Goal: Transaction & Acquisition: Book appointment/travel/reservation

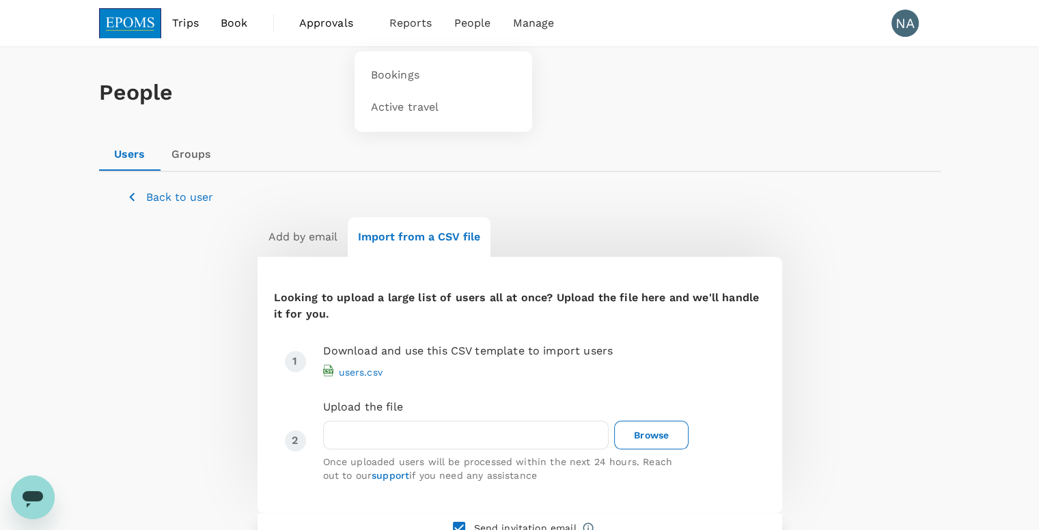
click at [421, 30] on span "Reports" at bounding box center [410, 23] width 43 height 16
click at [408, 73] on span "Bookings" at bounding box center [395, 76] width 48 height 16
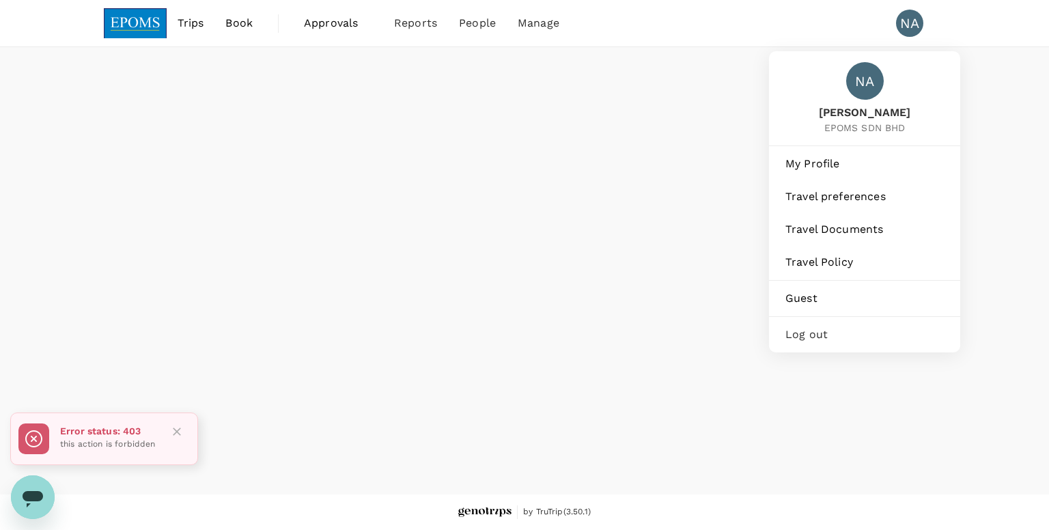
click at [907, 18] on div "NA" at bounding box center [909, 23] width 27 height 27
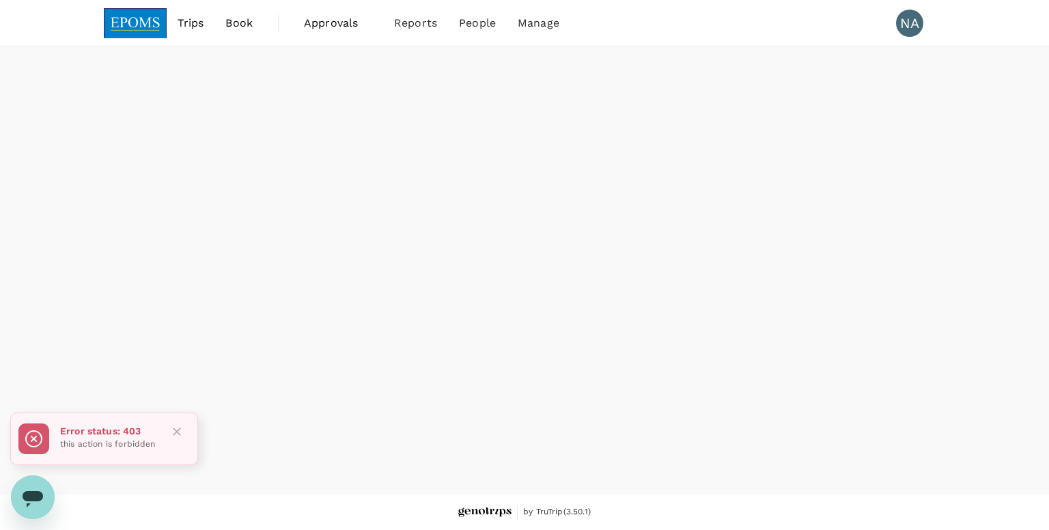
click at [907, 25] on div "NA" at bounding box center [909, 23] width 27 height 27
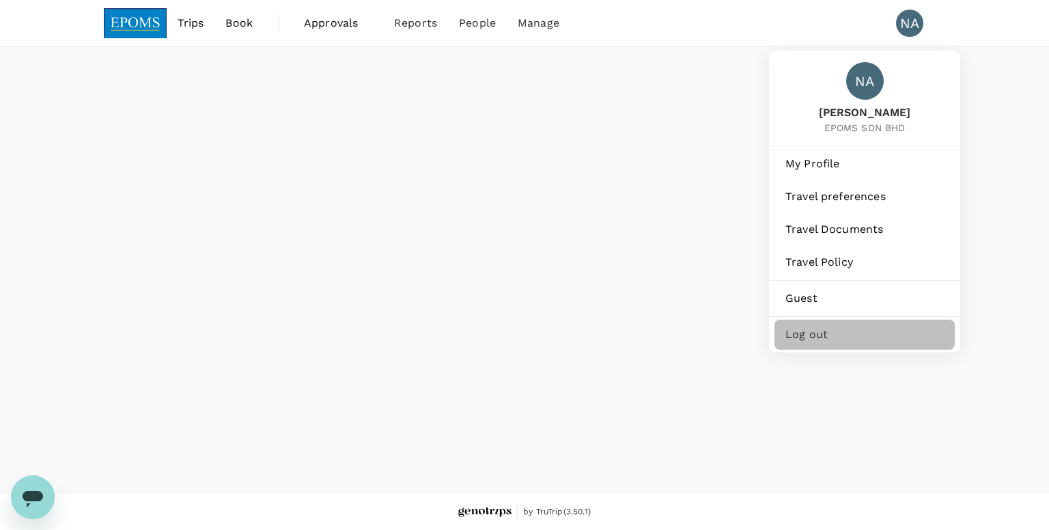
click at [867, 335] on span "Log out" at bounding box center [864, 334] width 158 height 16
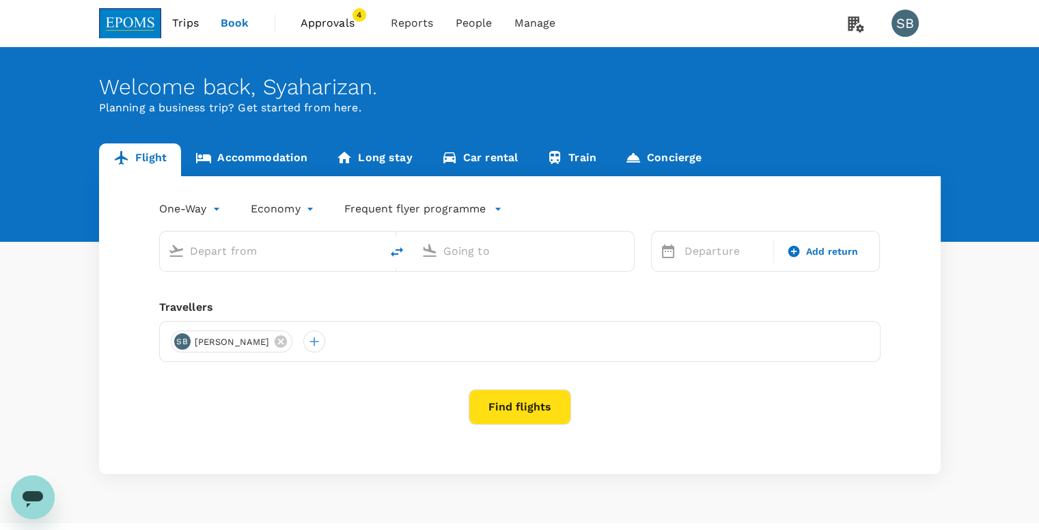
type input "Sultan Ismail Intl (JHB)"
type input "Miri Intl (MYY)"
